Goal: Find specific page/section: Find specific page/section

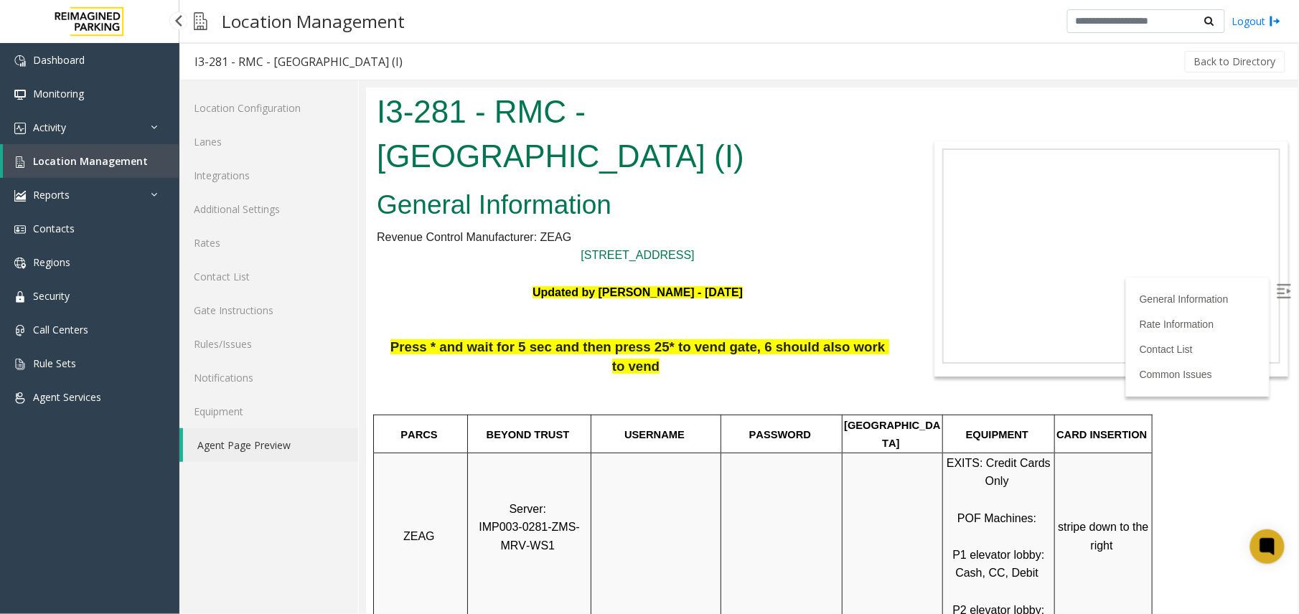
click at [133, 166] on span "Location Management" at bounding box center [90, 161] width 115 height 14
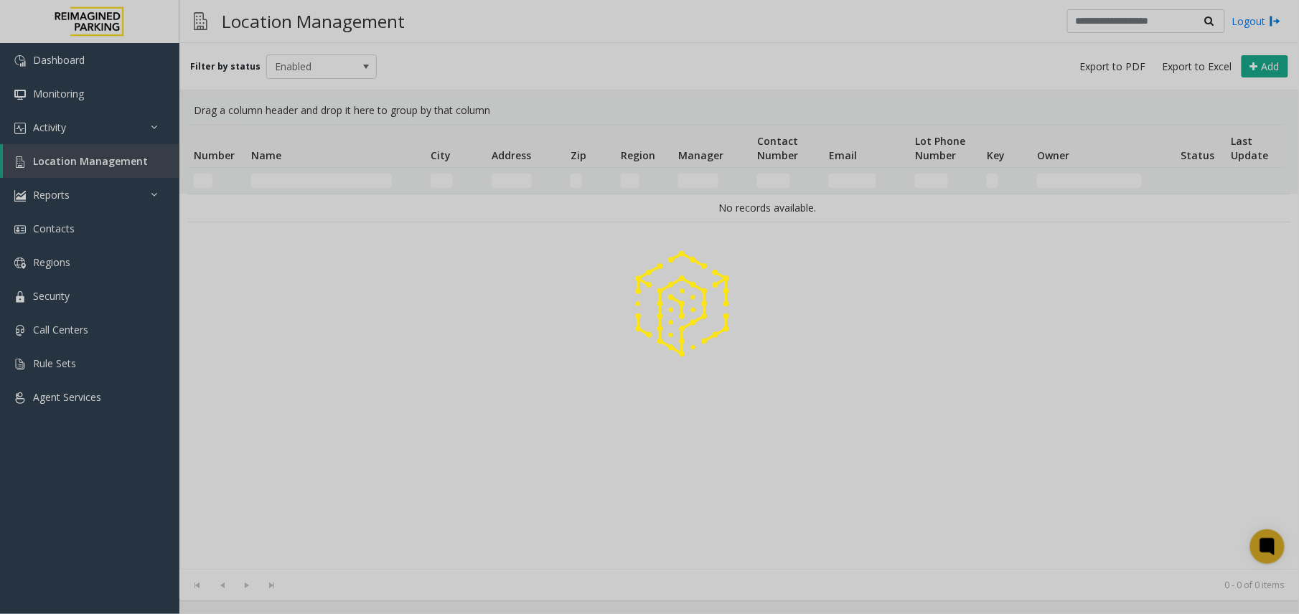
click at [350, 179] on div at bounding box center [649, 307] width 1299 height 614
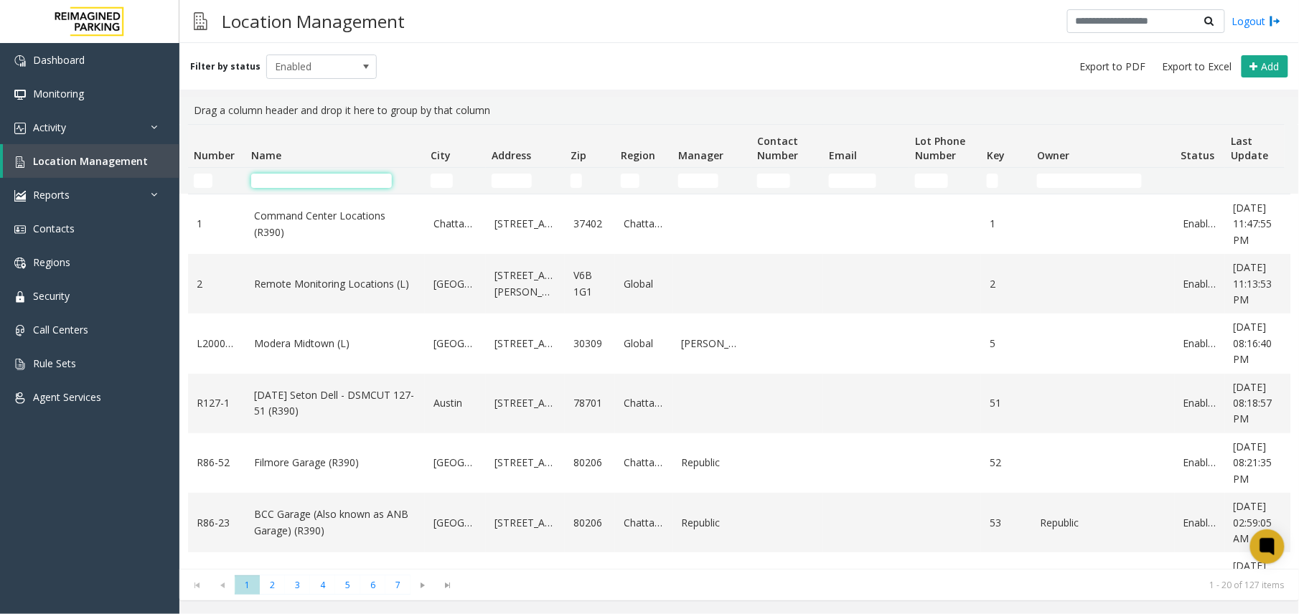
click at [350, 179] on input "Name Filter" at bounding box center [321, 181] width 141 height 14
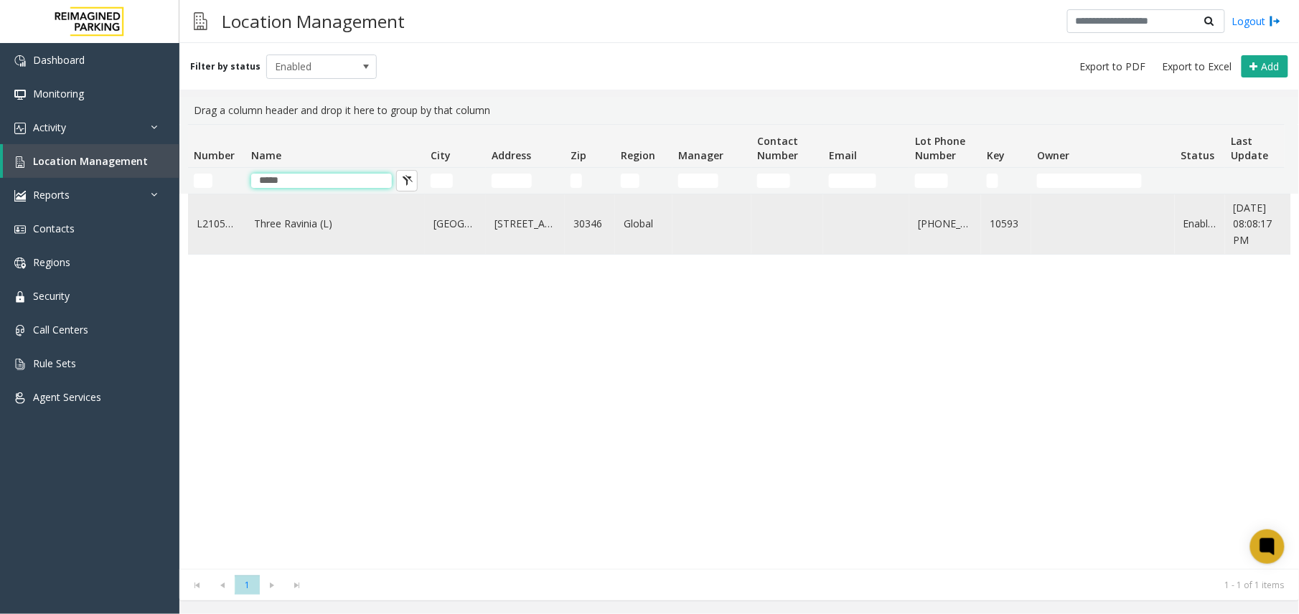
type input "*****"
click at [311, 207] on td "Three Ravinia (L)" at bounding box center [334, 224] width 179 height 60
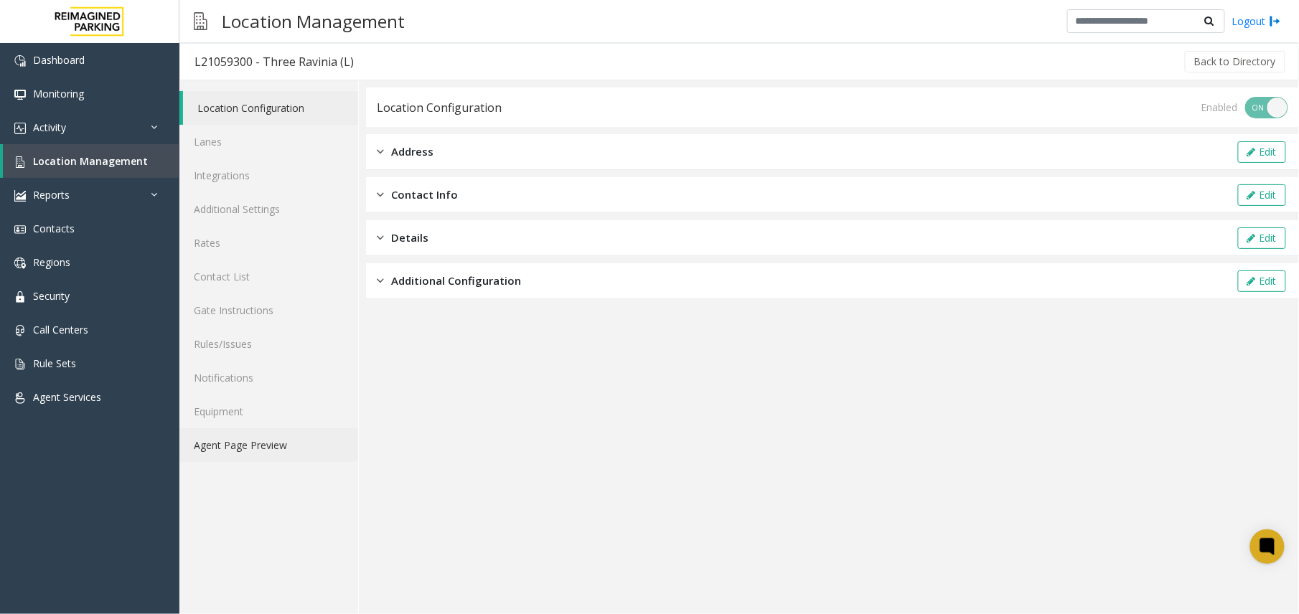
click at [274, 457] on link "Agent Page Preview" at bounding box center [268, 445] width 179 height 34
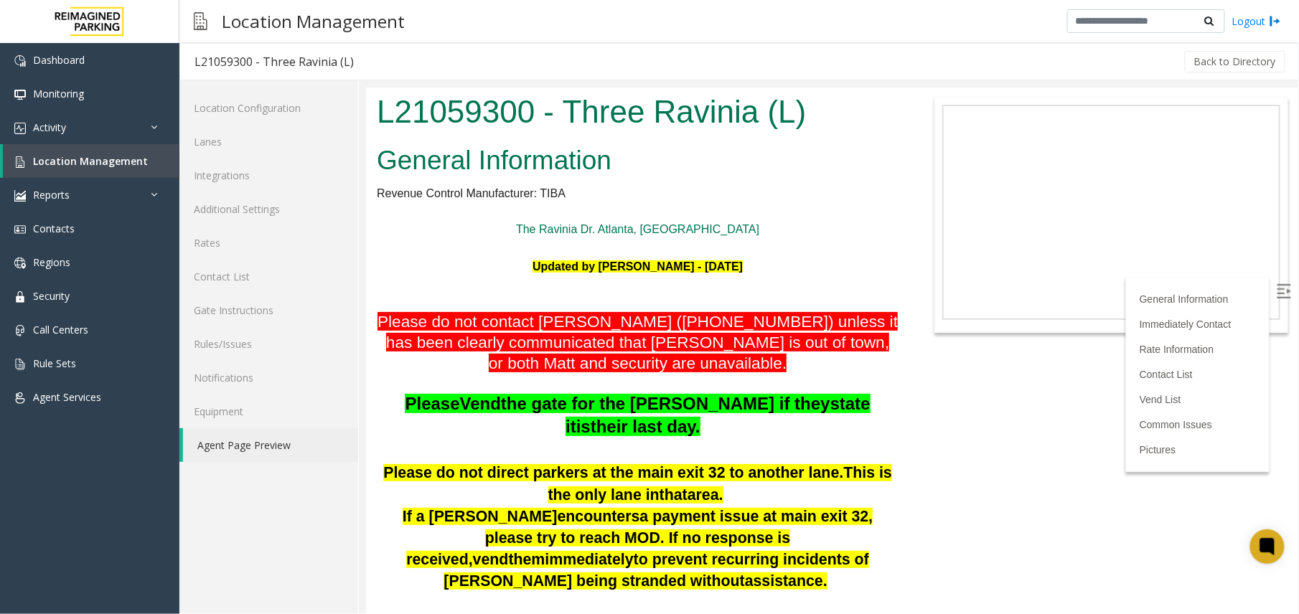
click at [1276, 289] on img at bounding box center [1283, 290] width 14 height 14
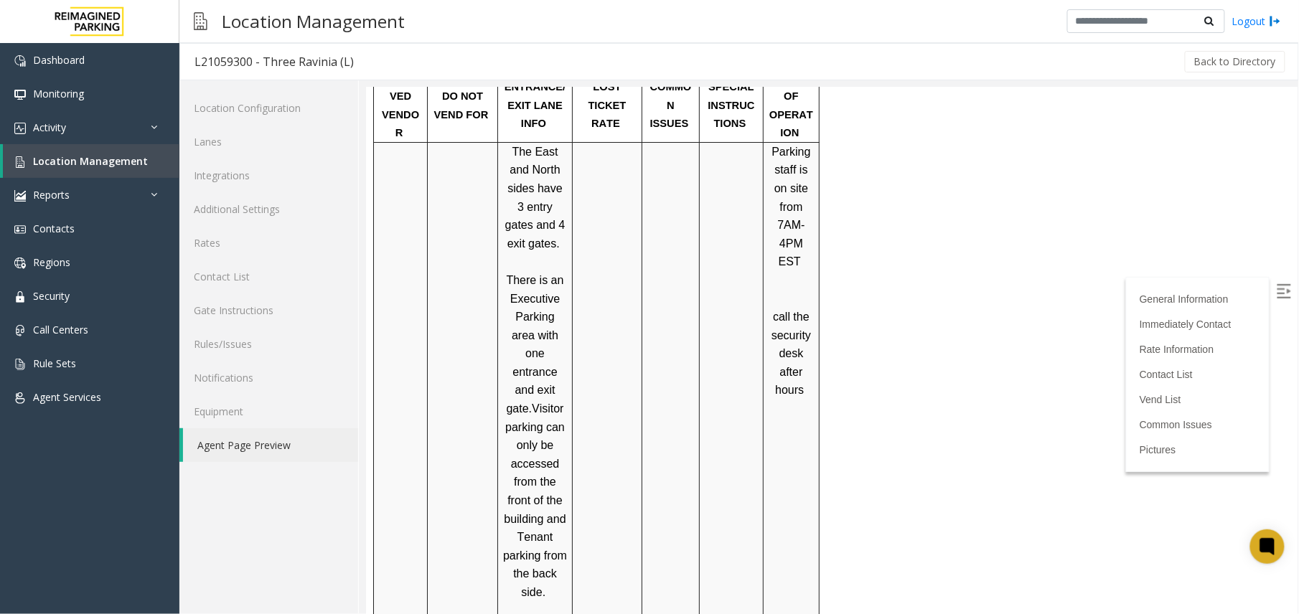
scroll to position [1818, 0]
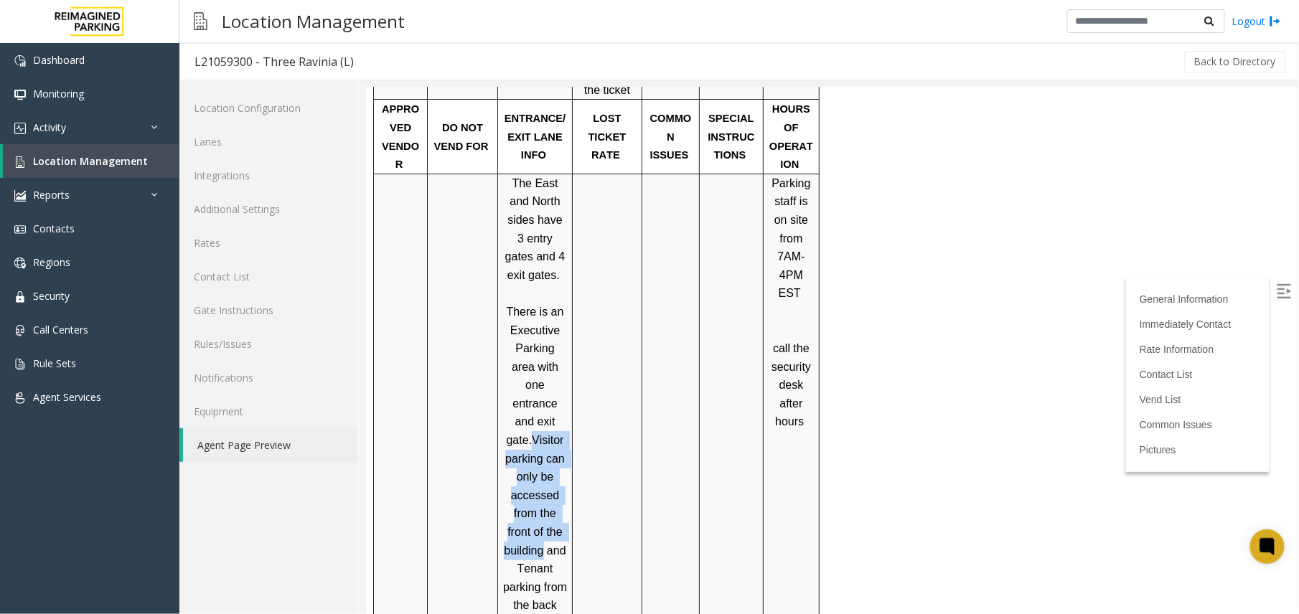
drag, startPoint x: 509, startPoint y: 268, endPoint x: 543, endPoint y: 374, distance: 111.7
click at [543, 374] on p "There is an Executive Parking area with one entrance and exit gate. Visitor par…" at bounding box center [534, 467] width 64 height 331
